Goal: Find specific page/section: Find specific page/section

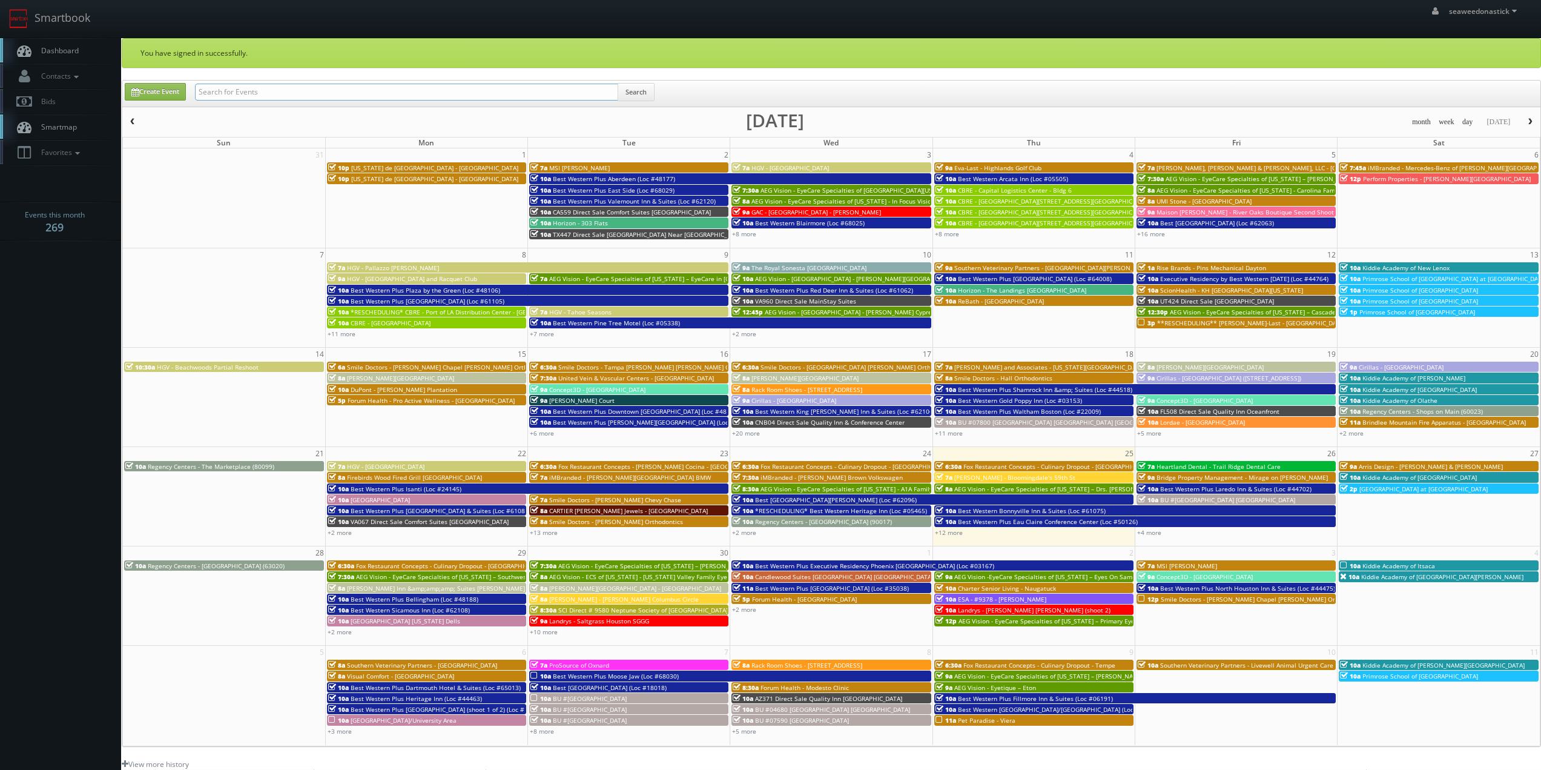
click at [249, 87] on input "text" at bounding box center [406, 92] width 423 height 17
paste input "IN611"
type input "IN611"
click at [645, 83] on button "Search" at bounding box center [636, 92] width 37 height 18
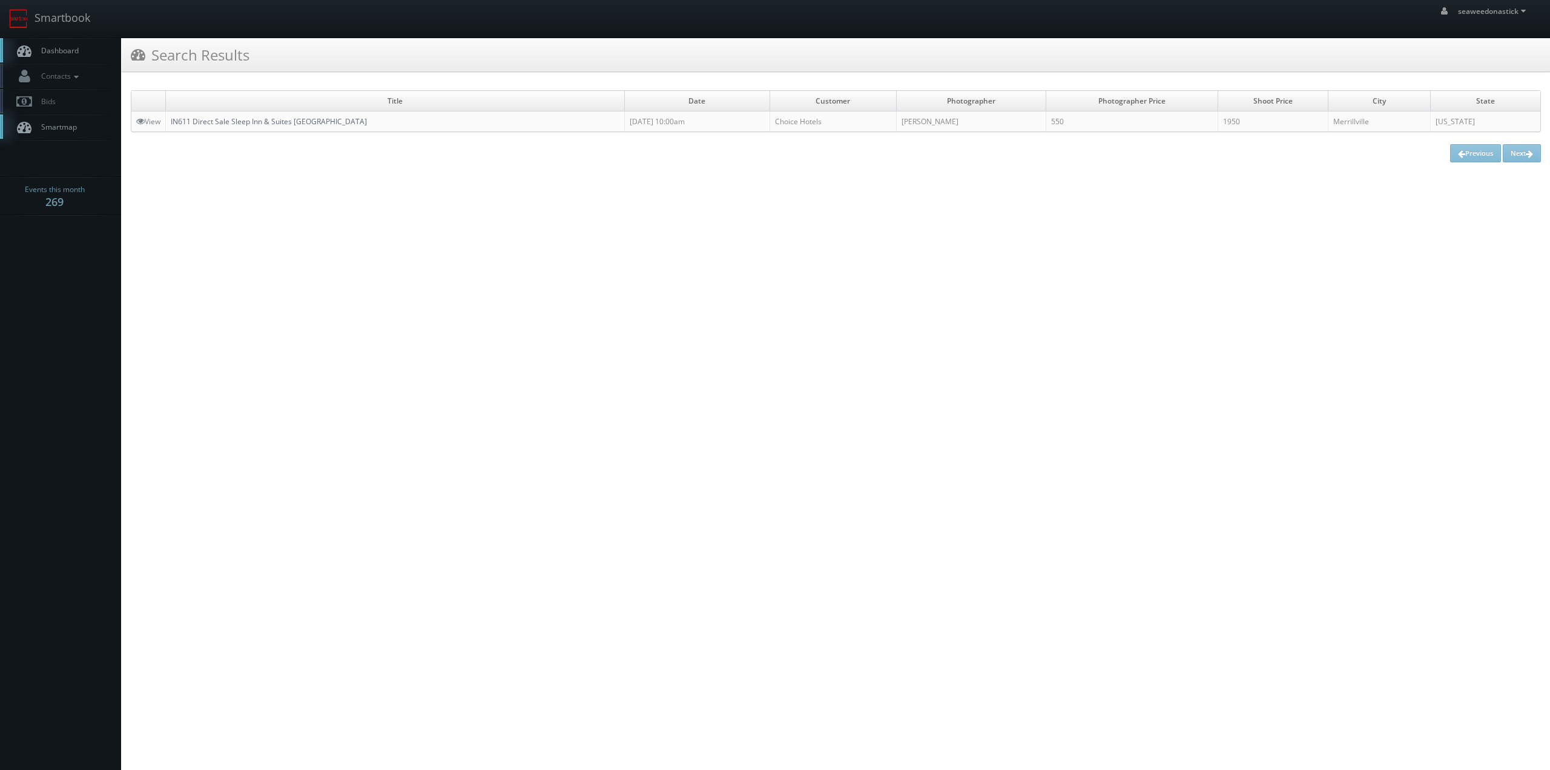
click at [232, 118] on link "IN611 Direct Sale Sleep Inn & Suites [GEOGRAPHIC_DATA]" at bounding box center [269, 121] width 196 height 10
